Goal: Information Seeking & Learning: Learn about a topic

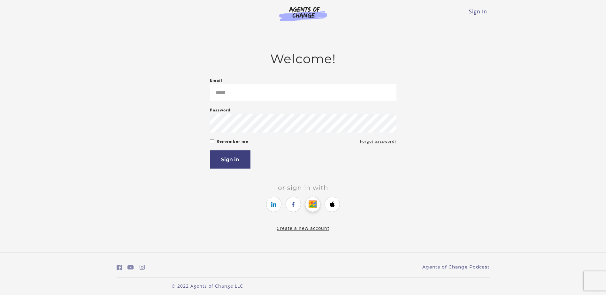
click at [313, 208] on icon "https://courses.thinkific.com/users/auth/google?ss%5Breferral%5D=&ss%5Buser_ret…" at bounding box center [313, 205] width 8 height 8
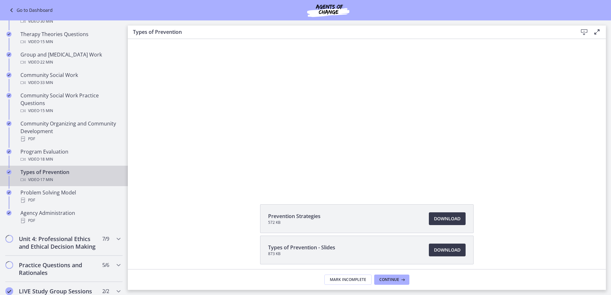
scroll to position [319, 0]
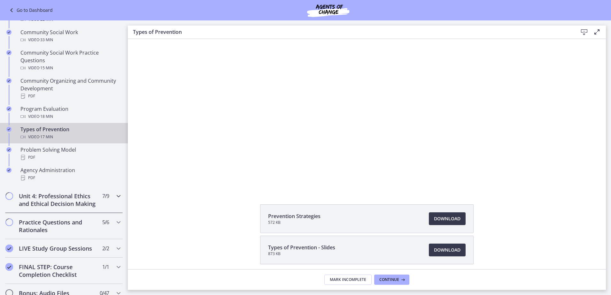
click at [52, 202] on h2 "Unit 4: Professional Ethics and Ethical Decision Making" at bounding box center [58, 199] width 78 height 15
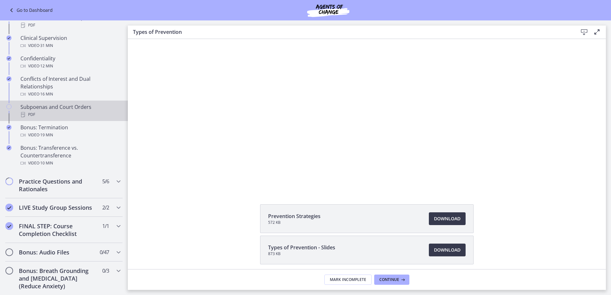
scroll to position [255, 0]
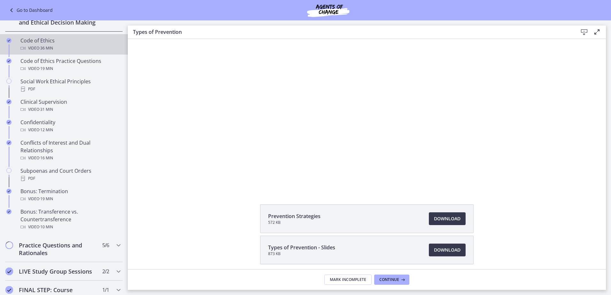
click at [53, 52] on span "· 36 min" at bounding box center [46, 48] width 14 height 8
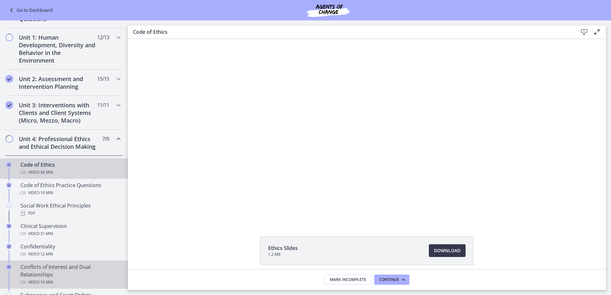
scroll to position [128, 0]
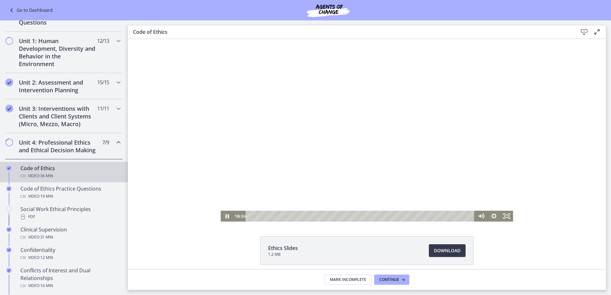
click at [308, 132] on div at bounding box center [366, 130] width 292 height 183
click at [388, 168] on div at bounding box center [366, 130] width 292 height 183
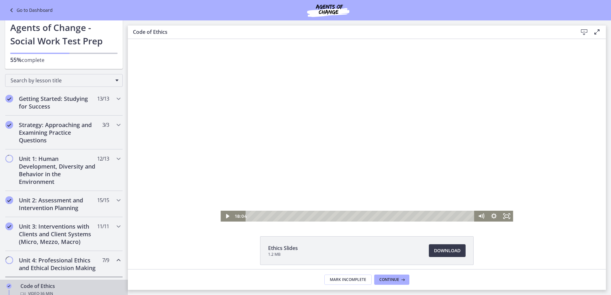
scroll to position [0, 0]
